Goal: Information Seeking & Learning: Find specific fact

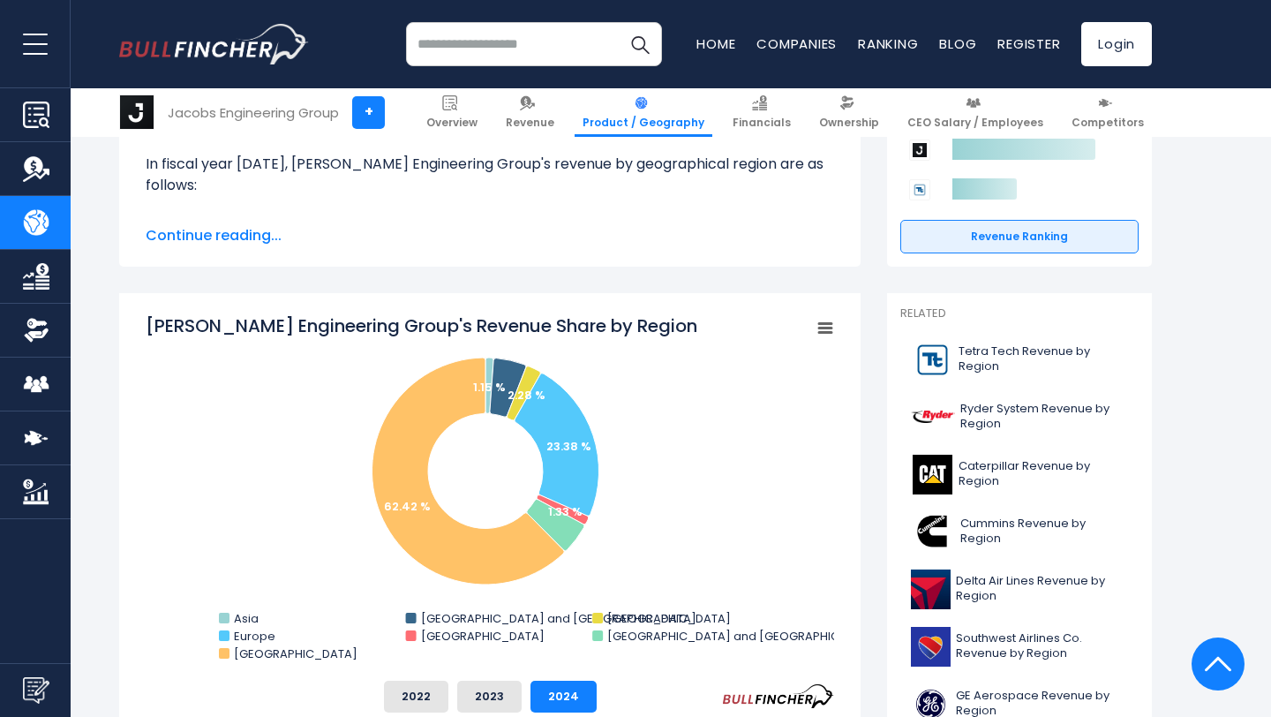
scroll to position [339, 0]
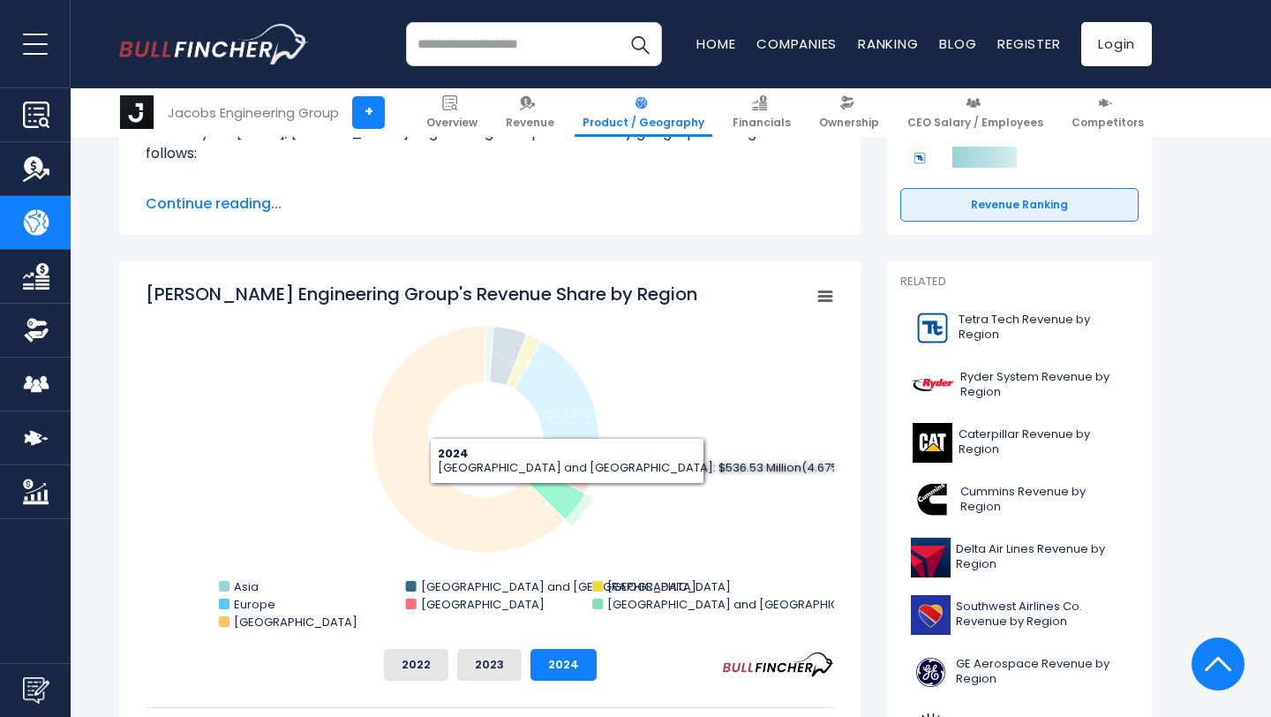
click at [567, 497] on icon "Jacobs Engineering Group's Revenue Share by Region" at bounding box center [555, 493] width 57 height 51
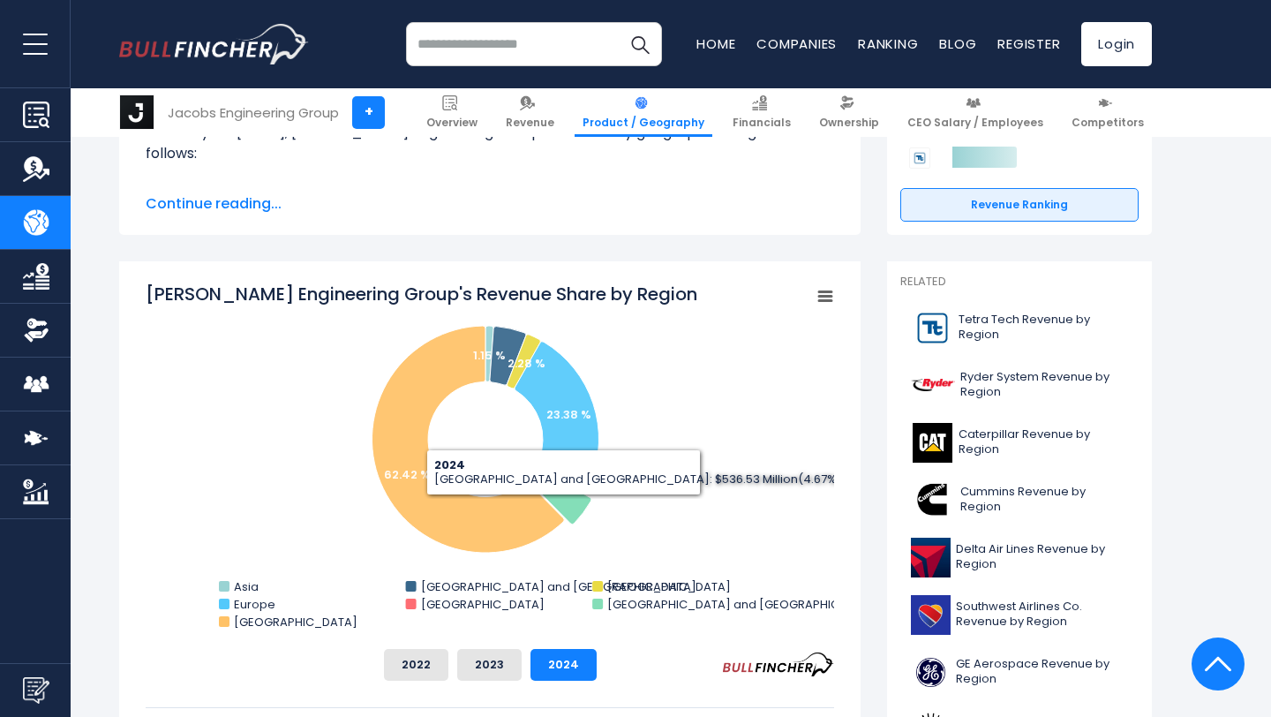
click at [246, 205] on span "Continue reading..." at bounding box center [490, 203] width 689 height 21
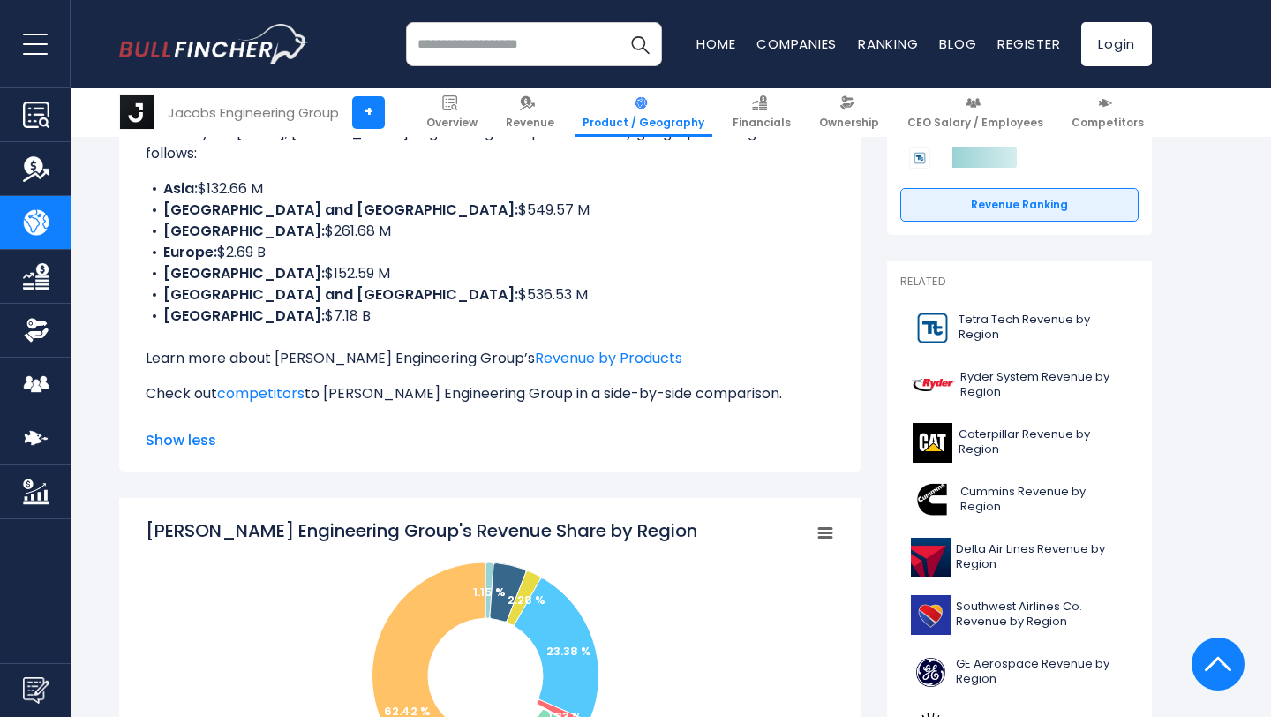
copy li "536.53"
drag, startPoint x: 338, startPoint y: 270, endPoint x: 386, endPoint y: 273, distance: 47.7
click at [386, 284] on li "Middle East and Africa: $536.53 M" at bounding box center [490, 294] width 689 height 21
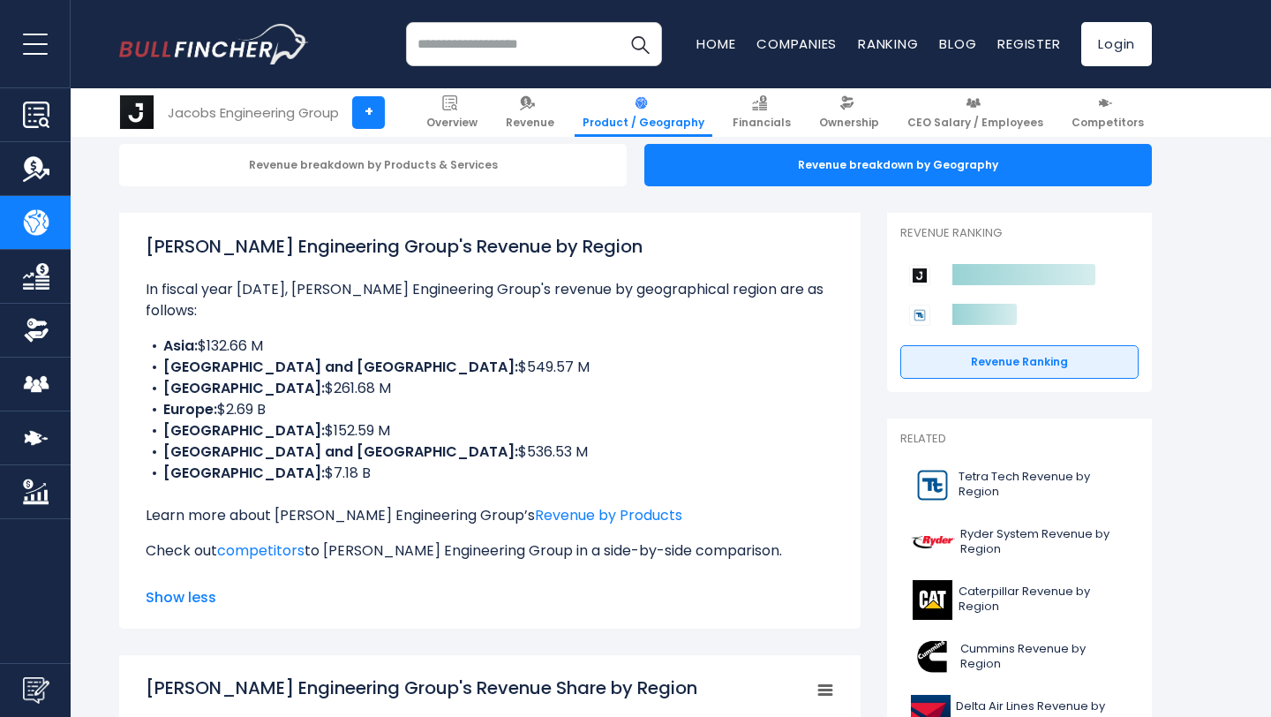
scroll to position [264, 0]
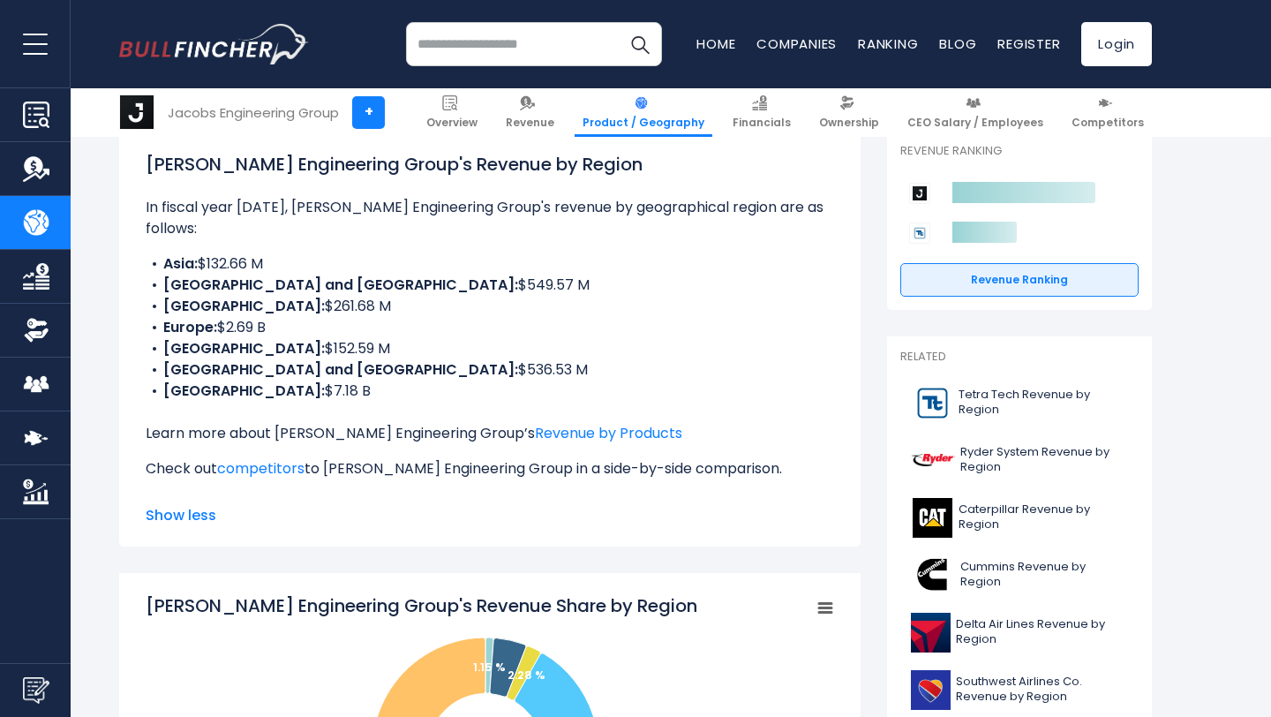
copy li "536.53"
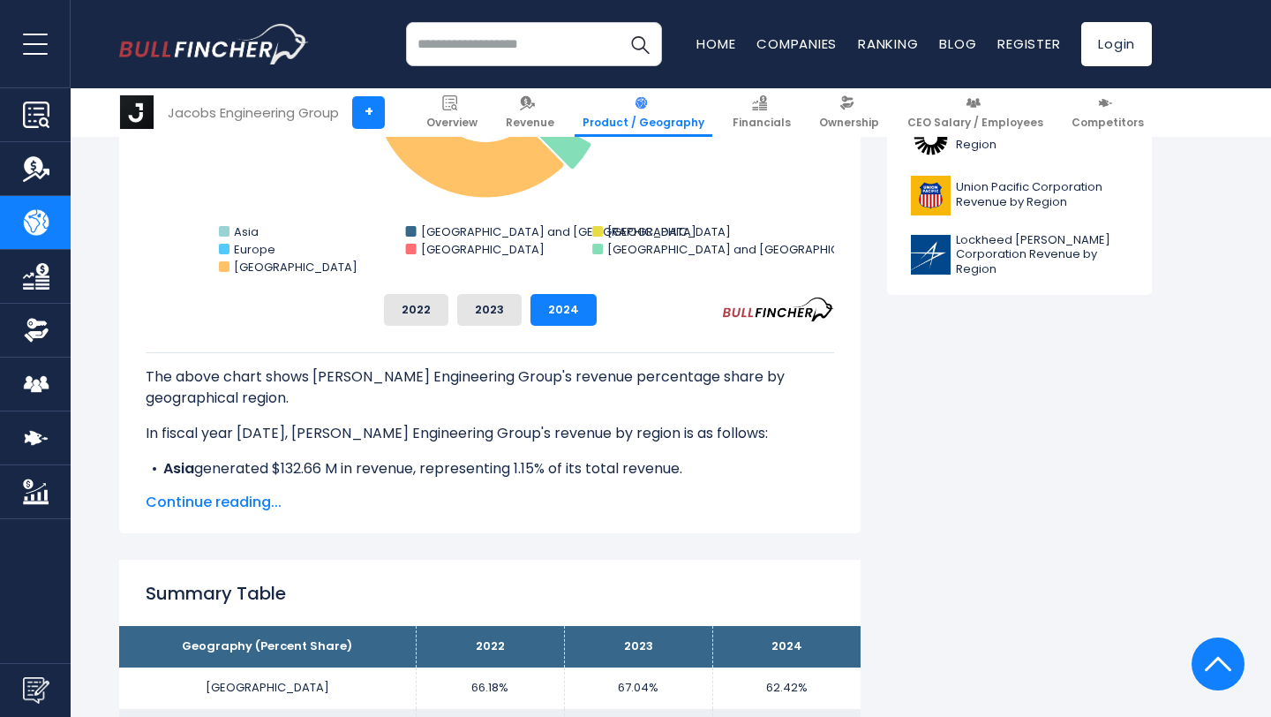
scroll to position [932, 0]
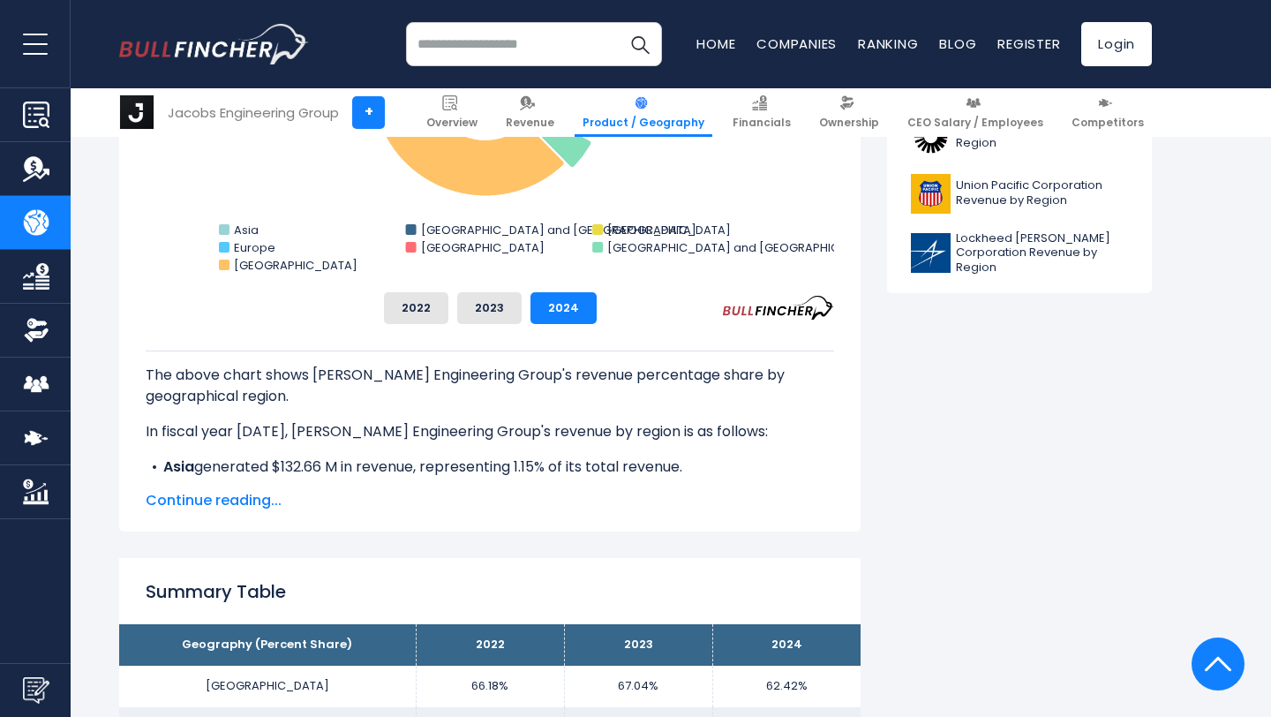
click at [247, 500] on span "Continue reading..." at bounding box center [490, 500] width 689 height 21
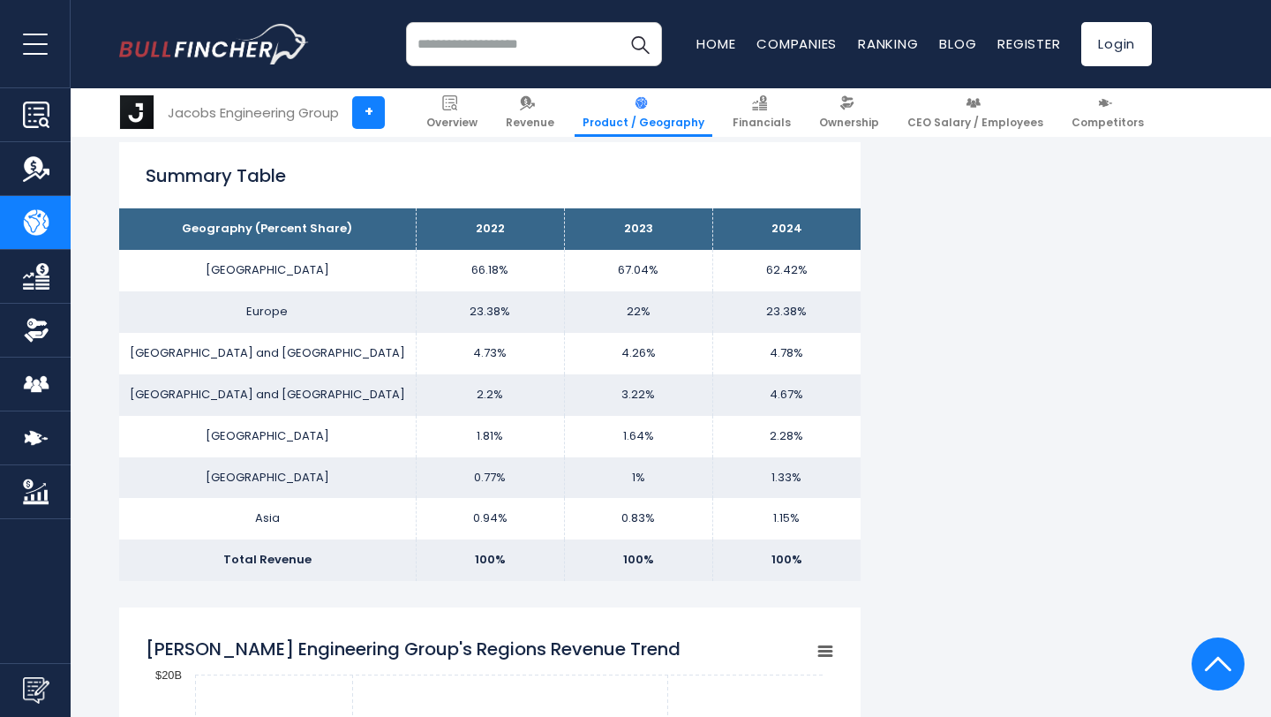
scroll to position [1602, 0]
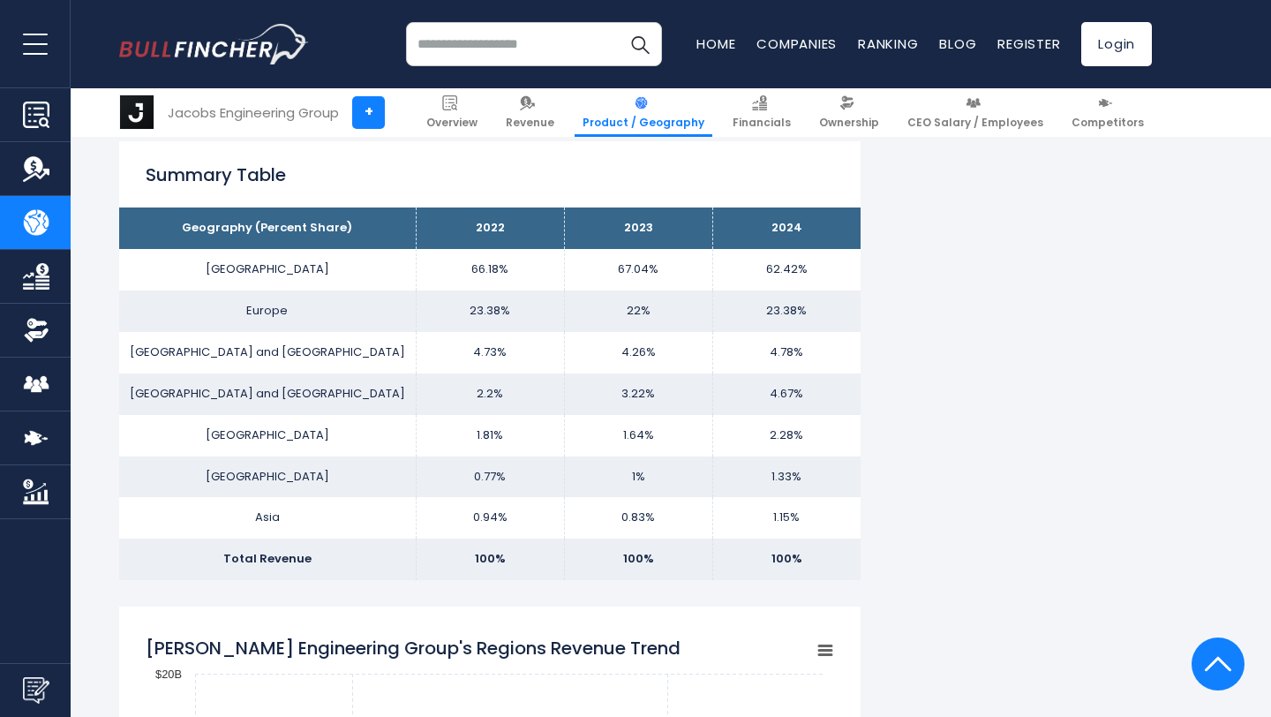
click at [675, 240] on th "2023" at bounding box center [638, 227] width 148 height 41
click at [761, 238] on th "2024" at bounding box center [786, 227] width 148 height 41
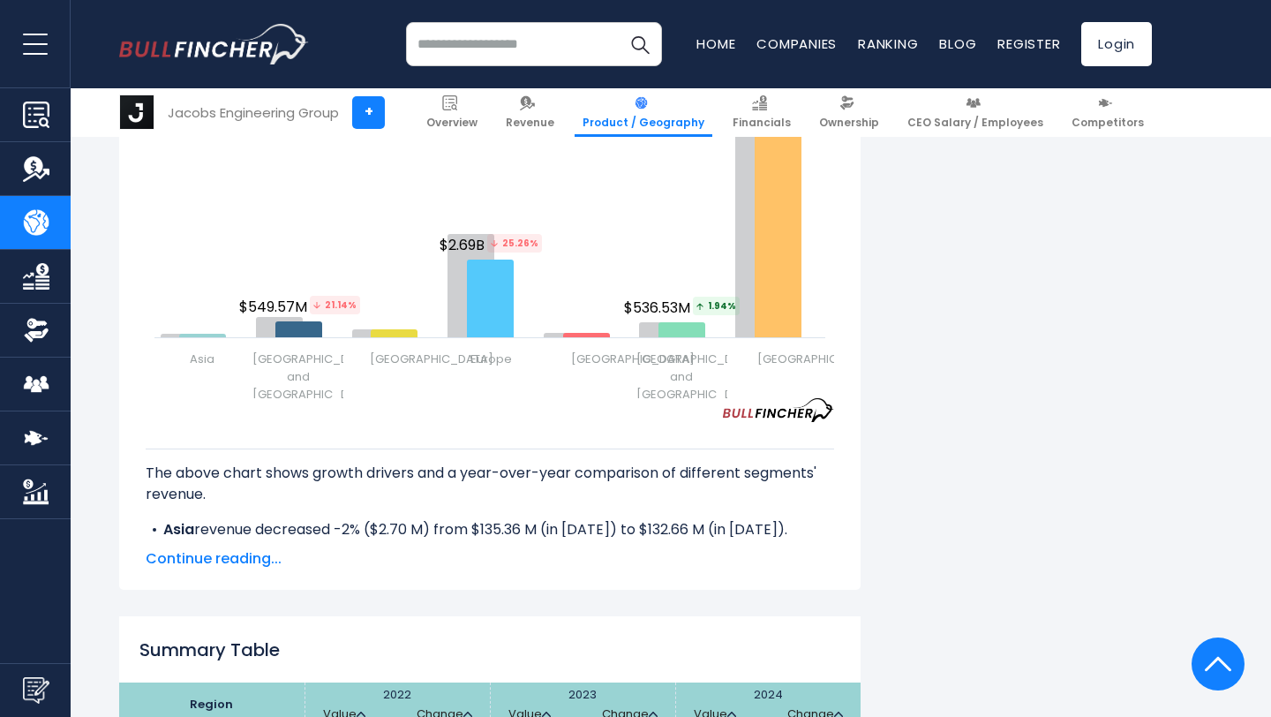
scroll to position [2900, 0]
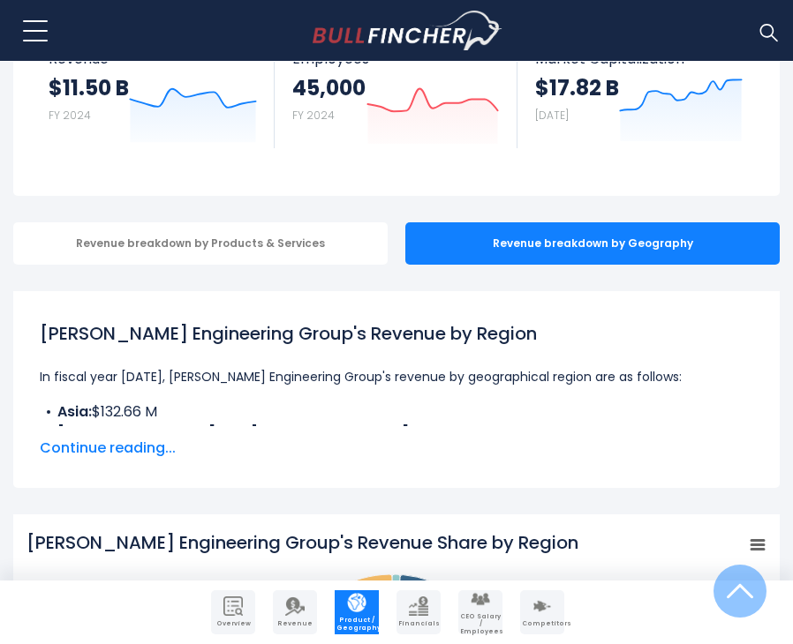
scroll to position [105, 0]
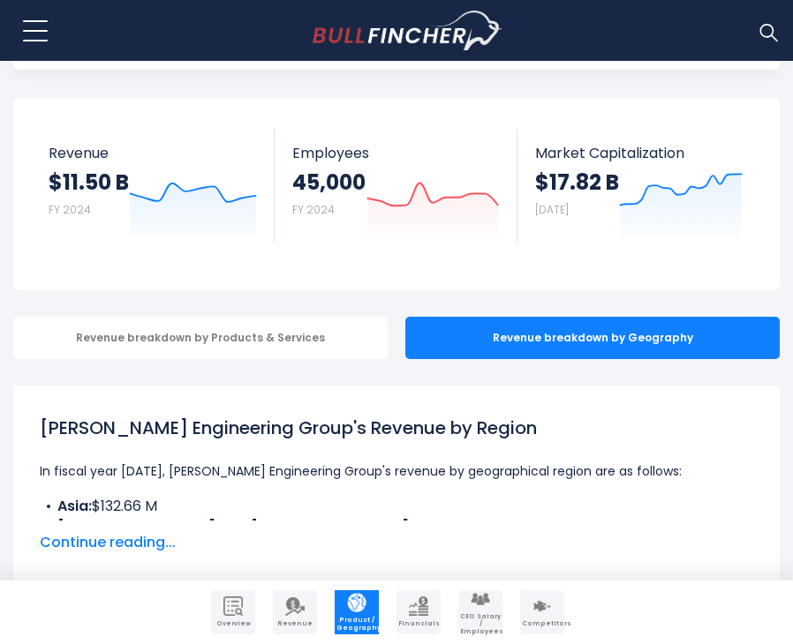
click at [108, 538] on span "Continue reading..." at bounding box center [396, 542] width 713 height 21
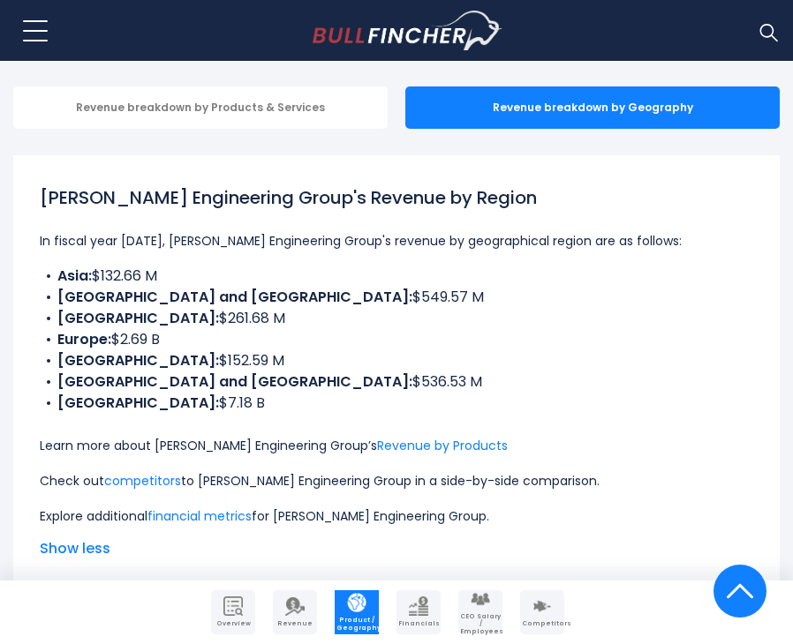
scroll to position [371, 0]
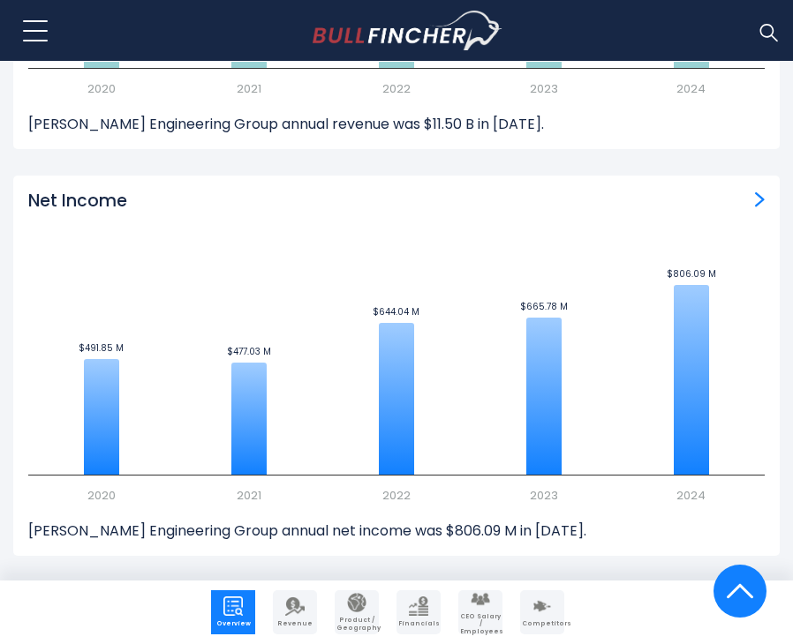
scroll to position [1923, 0]
